Goal: Find specific page/section: Find specific page/section

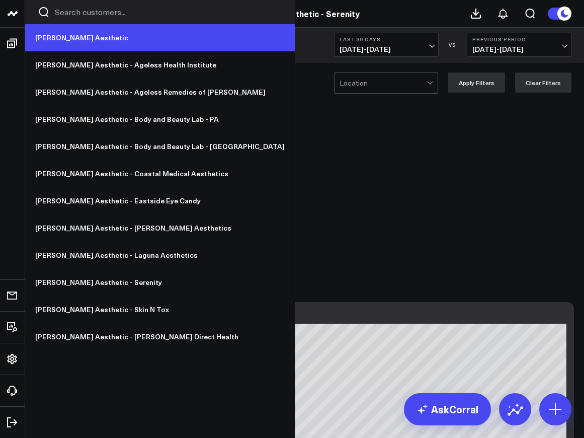
click at [53, 38] on link "[PERSON_NAME] Aesthetic" at bounding box center [160, 37] width 270 height 27
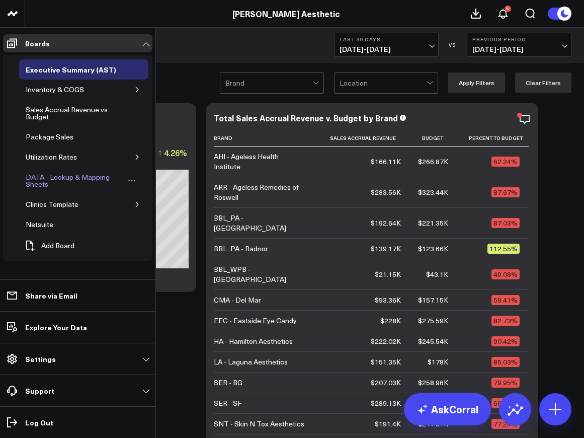
click at [62, 182] on div "DATA - Lookup & Mapping Sheets" at bounding box center [74, 180] width 102 height 19
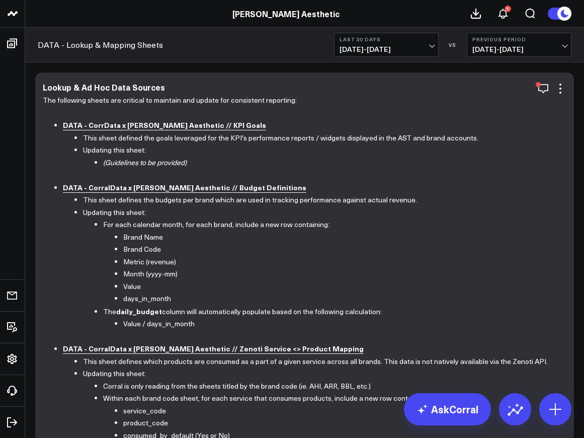
click at [155, 187] on b "DATA - CorralData x [PERSON_NAME] Aesthetic // Budget Definitions" at bounding box center [184, 187] width 243 height 10
